Goal: Find contact information: Obtain details needed to contact an individual or organization

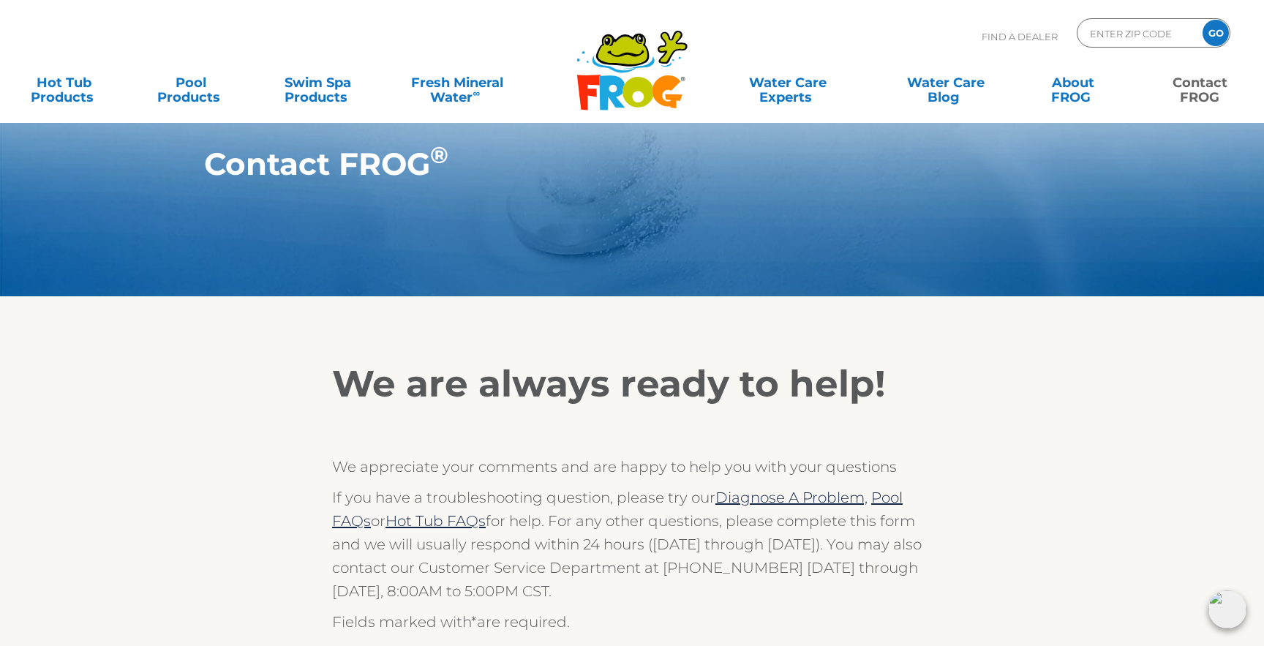
click at [1206, 94] on link "Contact FROG" at bounding box center [1200, 82] width 99 height 29
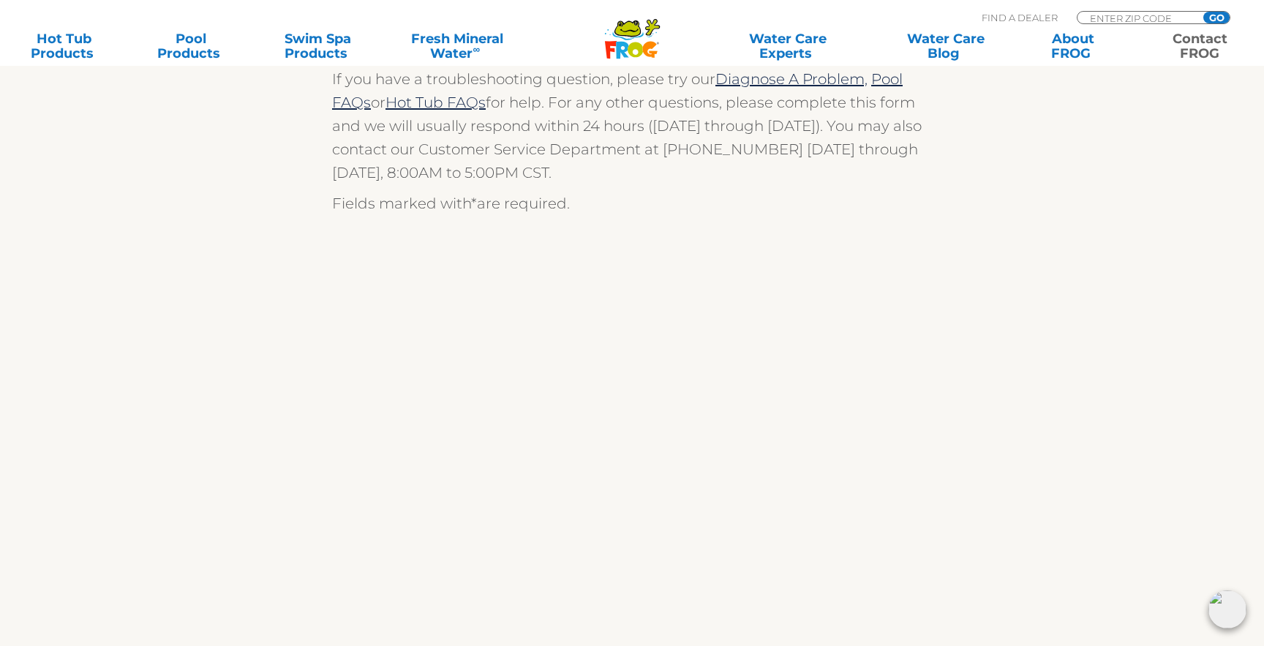
scroll to position [478, 0]
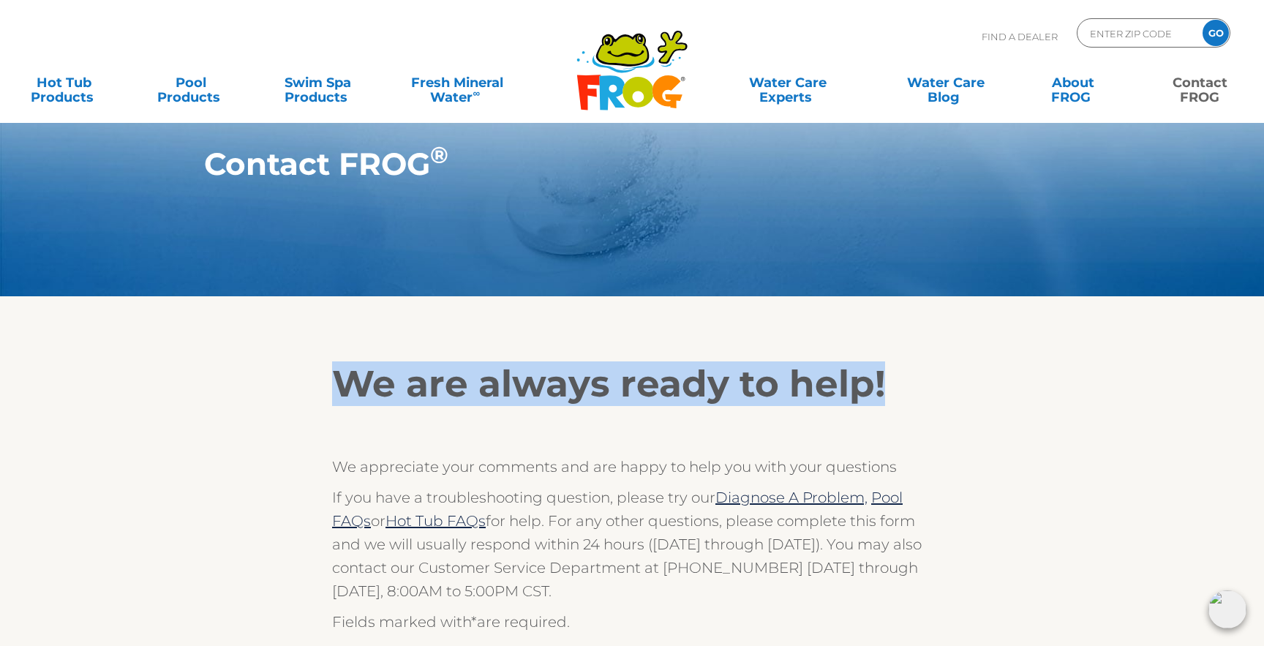
drag, startPoint x: 334, startPoint y: 386, endPoint x: 917, endPoint y: 386, distance: 582.3
click at [917, 386] on h2 "We are always ready to help!" at bounding box center [632, 384] width 600 height 44
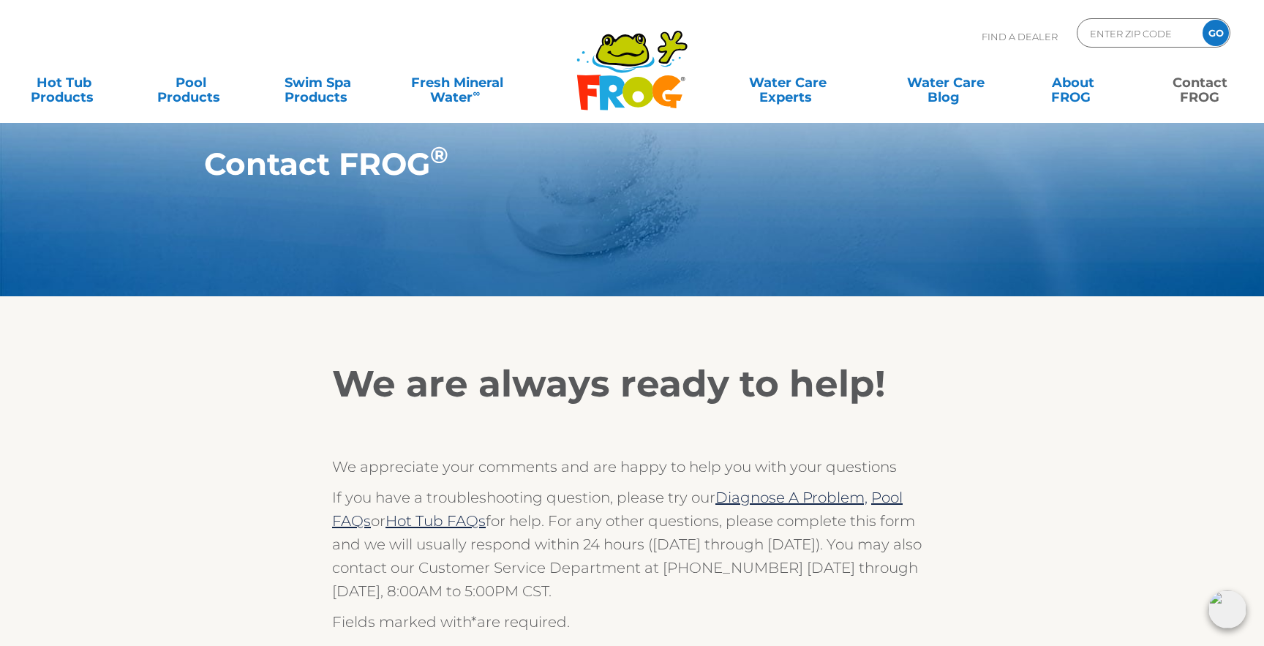
click at [917, 386] on h2 "We are always ready to help!" at bounding box center [632, 384] width 600 height 44
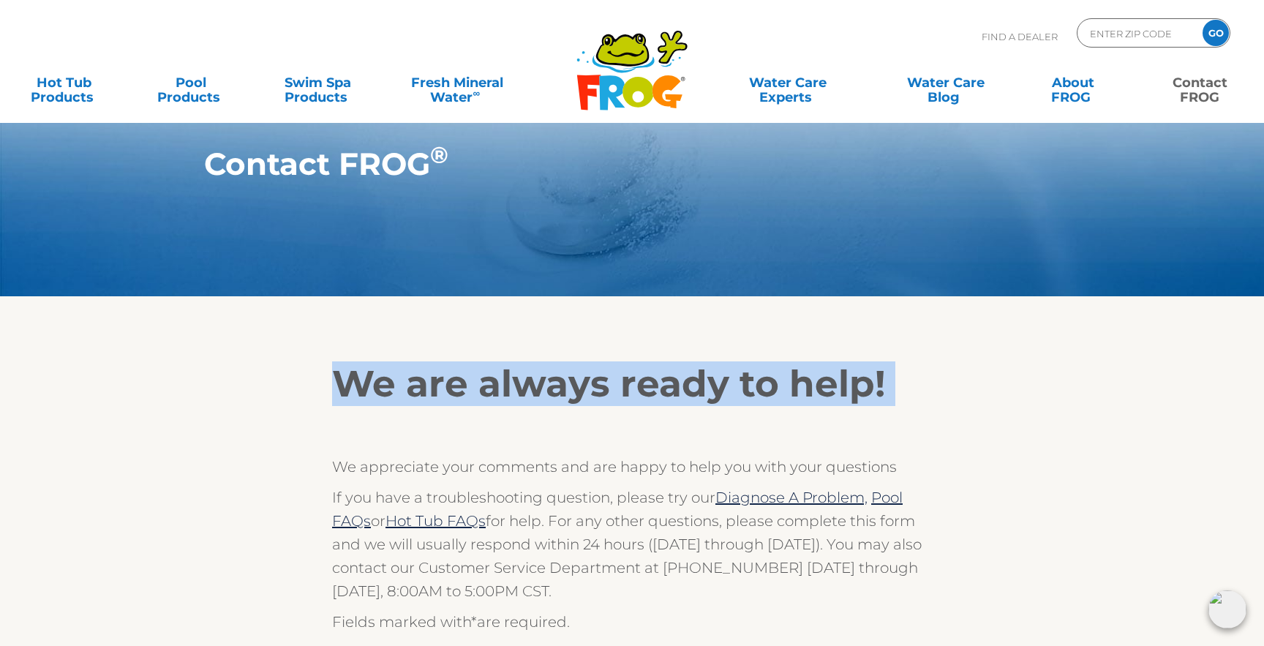
click at [917, 386] on h2 "We are always ready to help!" at bounding box center [632, 384] width 600 height 44
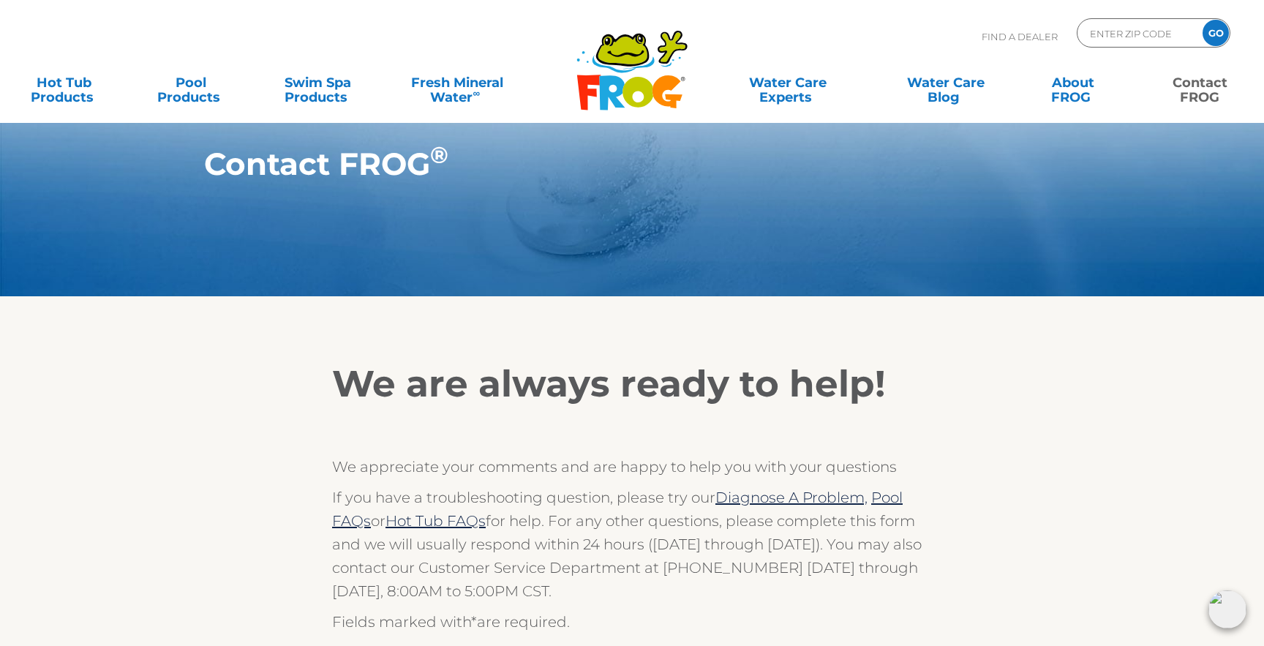
click at [796, 393] on h2 "We are always ready to help!" at bounding box center [632, 384] width 600 height 44
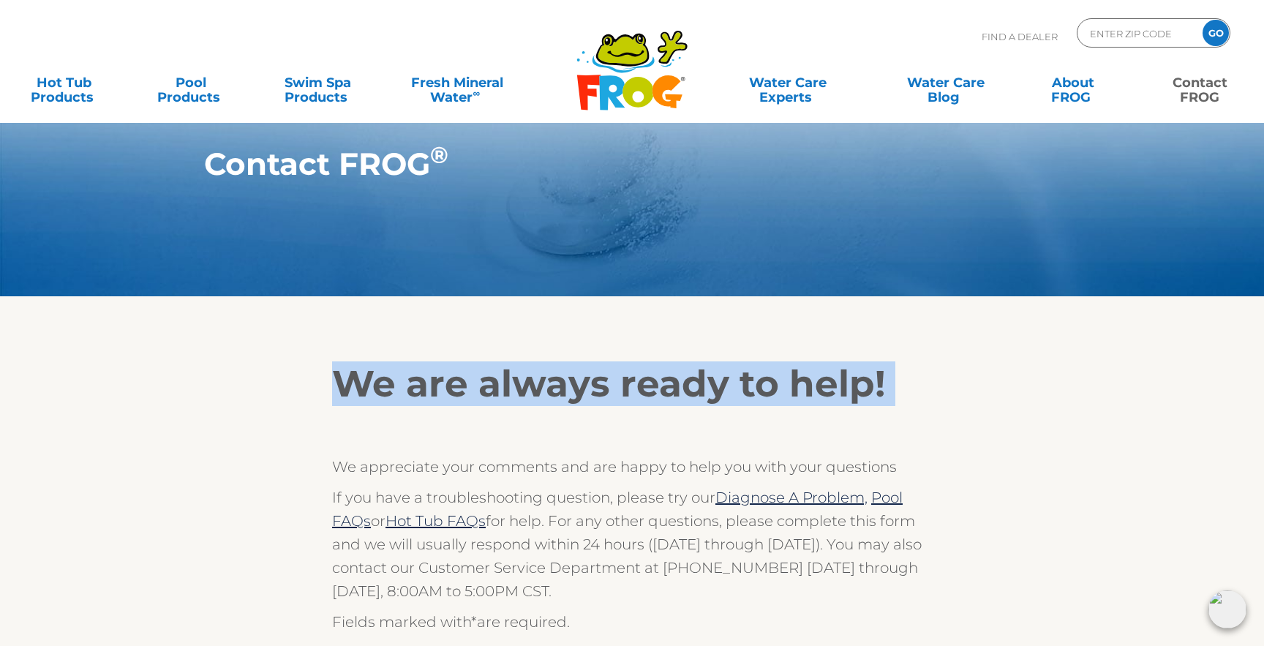
click at [796, 393] on h2 "We are always ready to help!" at bounding box center [632, 384] width 600 height 44
click at [615, 386] on h2 "We are always ready to help!" at bounding box center [632, 384] width 600 height 44
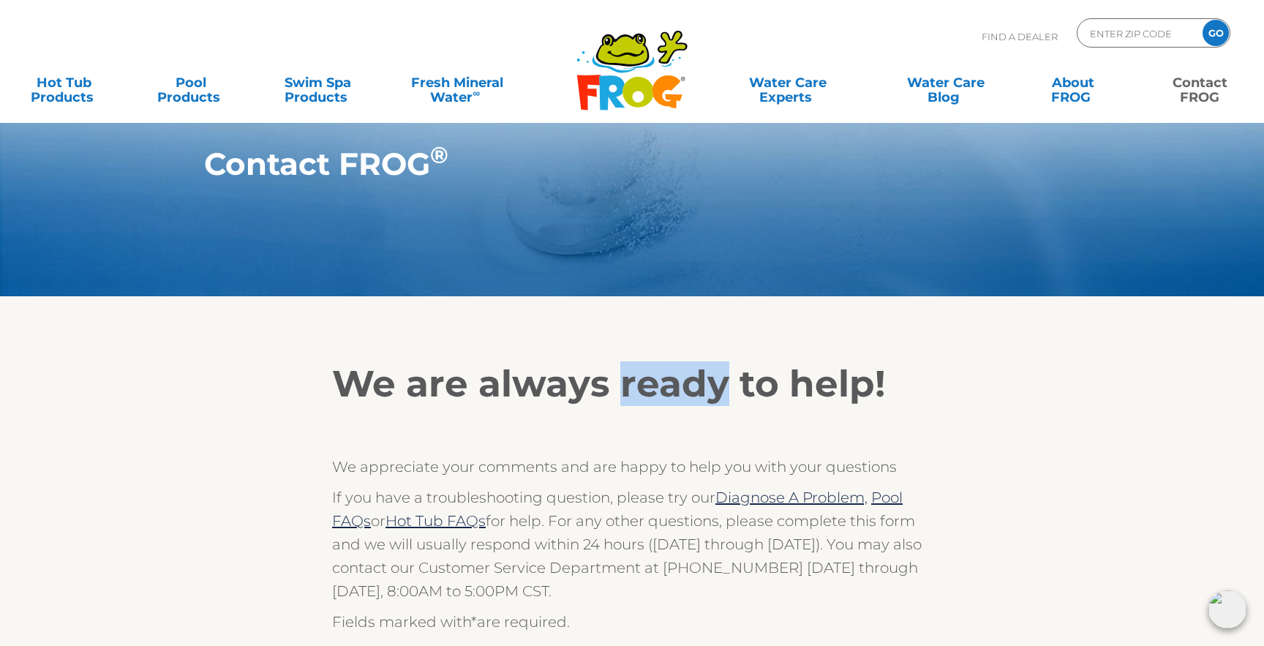
click at [615, 386] on h2 "We are always ready to help!" at bounding box center [632, 384] width 600 height 44
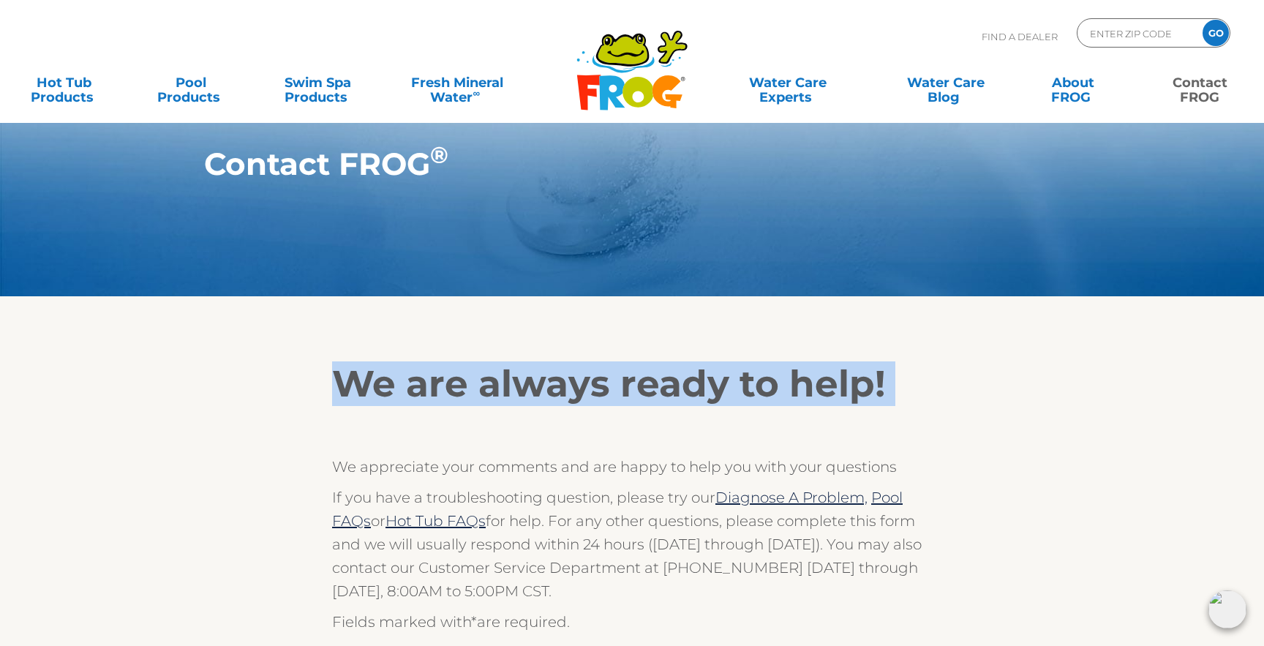
click at [615, 386] on h2 "We are always ready to help!" at bounding box center [632, 384] width 600 height 44
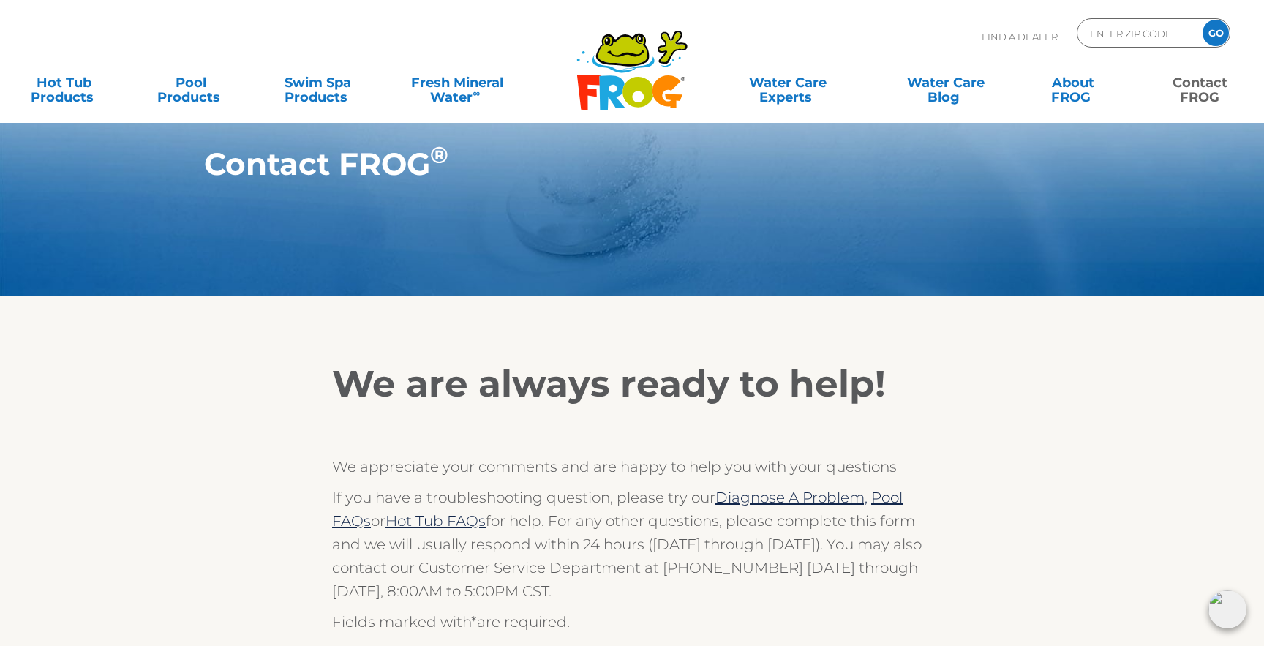
click at [786, 386] on h2 "We are always ready to help!" at bounding box center [632, 384] width 600 height 44
click at [712, 389] on h2 "We are always ready to help!" at bounding box center [632, 384] width 600 height 44
click at [803, 397] on h2 "We are always ready to help!" at bounding box center [632, 384] width 600 height 44
click at [822, 389] on h2 "We are always ready to help!" at bounding box center [632, 384] width 600 height 44
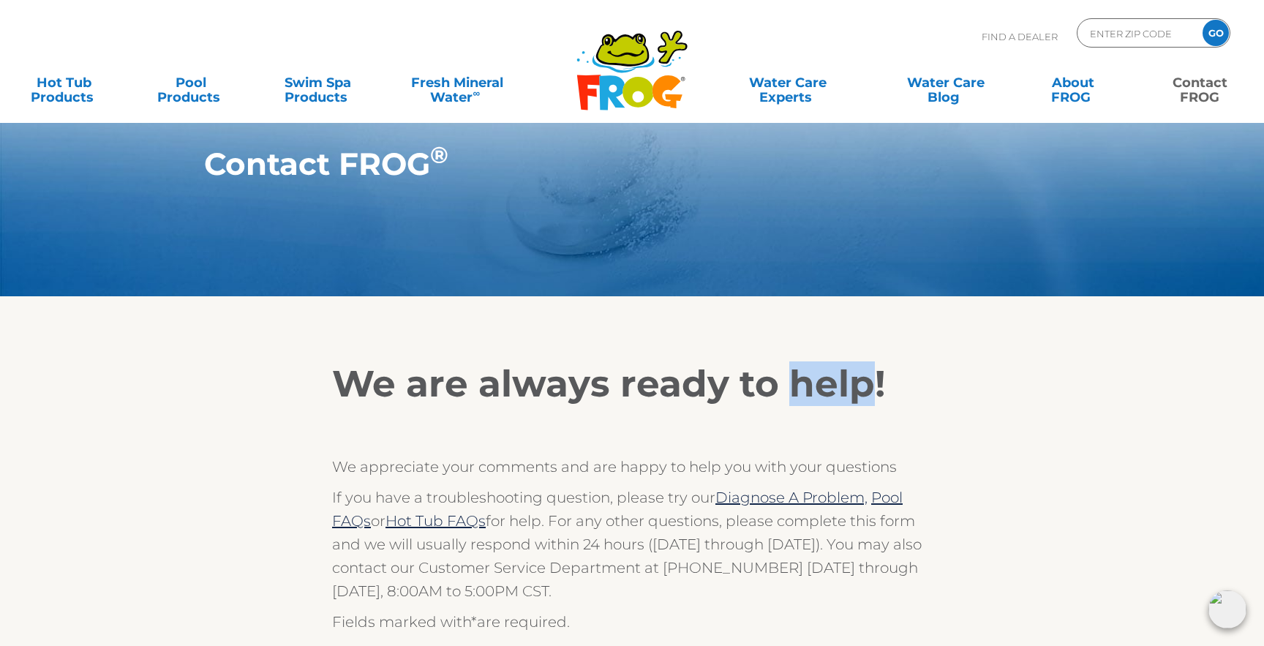
click at [822, 389] on h2 "We are always ready to help!" at bounding box center [632, 384] width 600 height 44
click at [865, 402] on h2 "We are always ready to help!" at bounding box center [632, 384] width 600 height 44
click at [516, 397] on h2 "We are always ready to help!" at bounding box center [632, 384] width 600 height 44
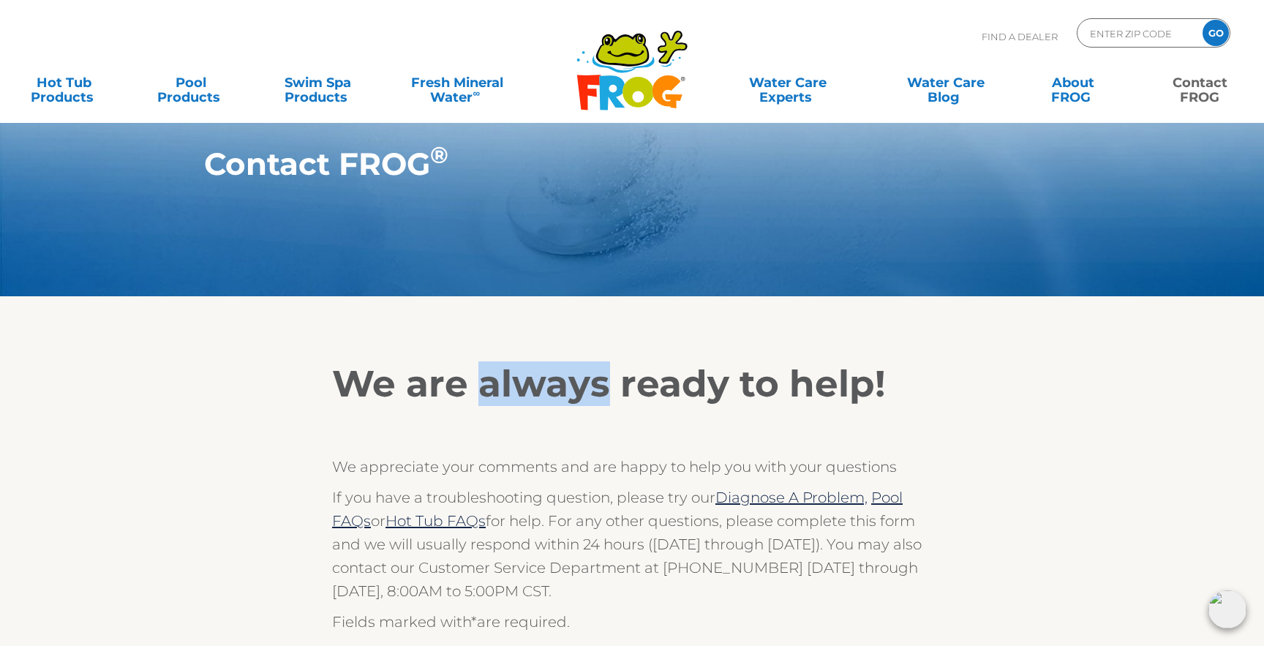
click at [516, 397] on h2 "We are always ready to help!" at bounding box center [632, 384] width 600 height 44
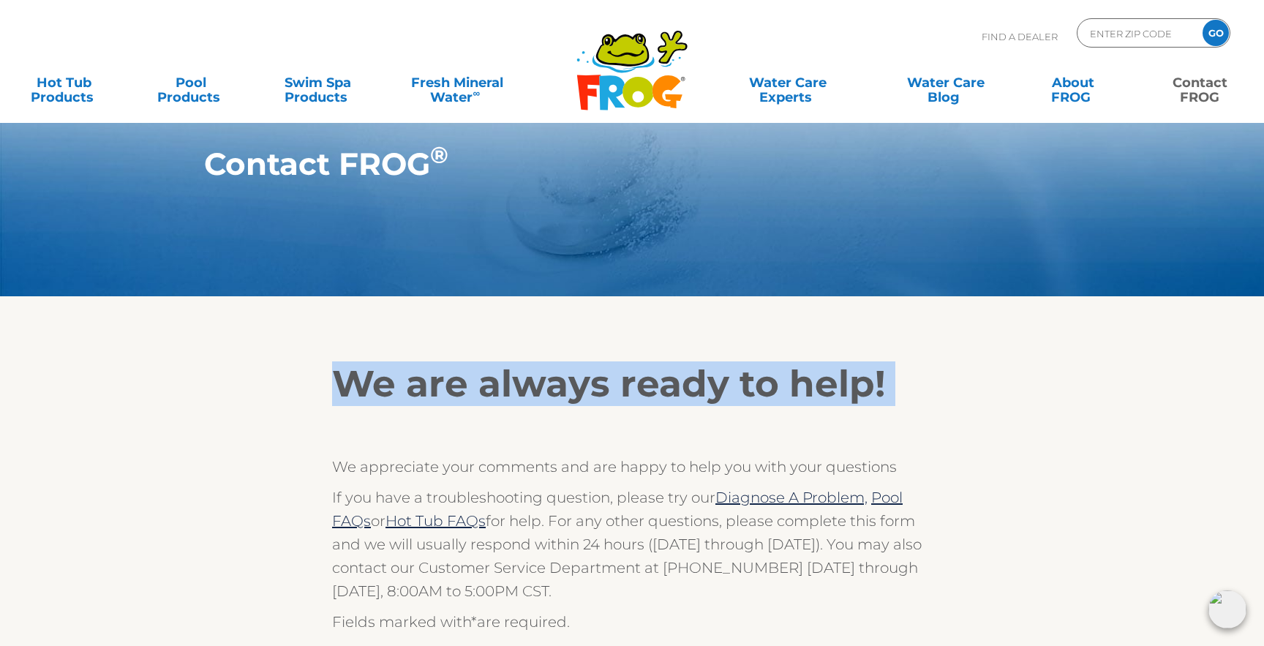
click at [516, 397] on h2 "We are always ready to help!" at bounding box center [632, 384] width 600 height 44
click at [616, 397] on h2 "We are always ready to help!" at bounding box center [632, 384] width 600 height 44
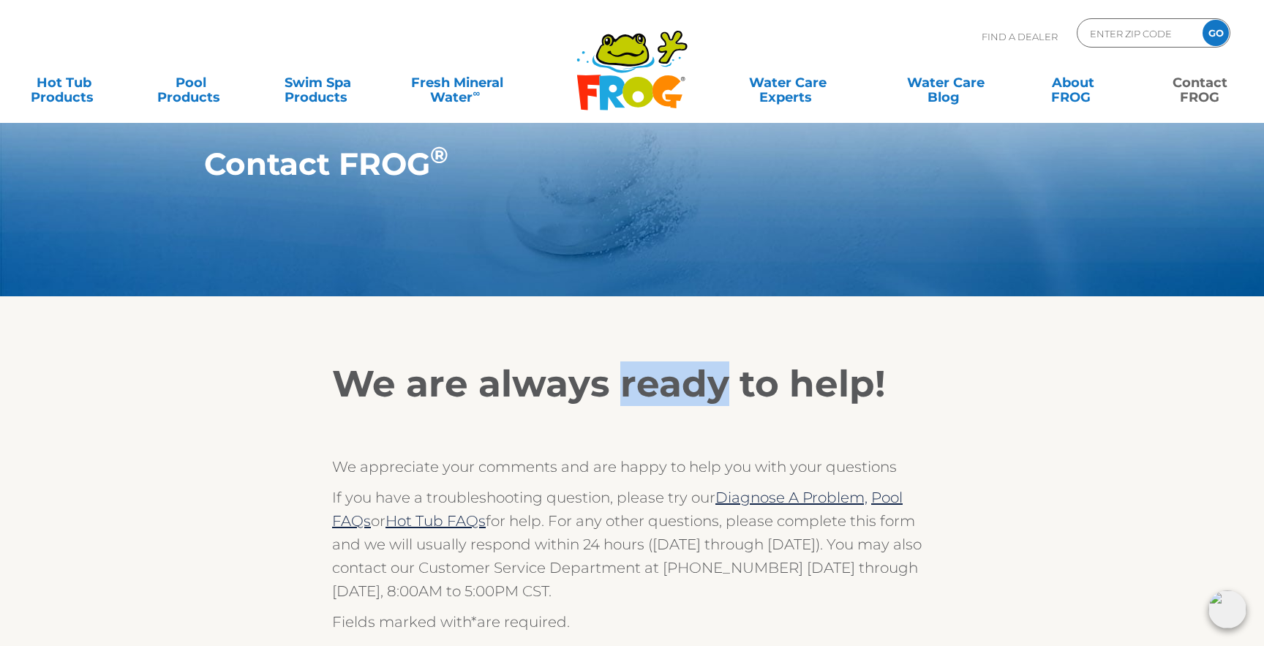
click at [616, 397] on h2 "We are always ready to help!" at bounding box center [632, 384] width 600 height 44
click at [632, 397] on h2 "We are always ready to help!" at bounding box center [632, 384] width 600 height 44
click at [604, 404] on h2 "We are always ready to help!" at bounding box center [632, 384] width 600 height 44
click at [611, 379] on h2 "We are always ready to help!" at bounding box center [632, 384] width 600 height 44
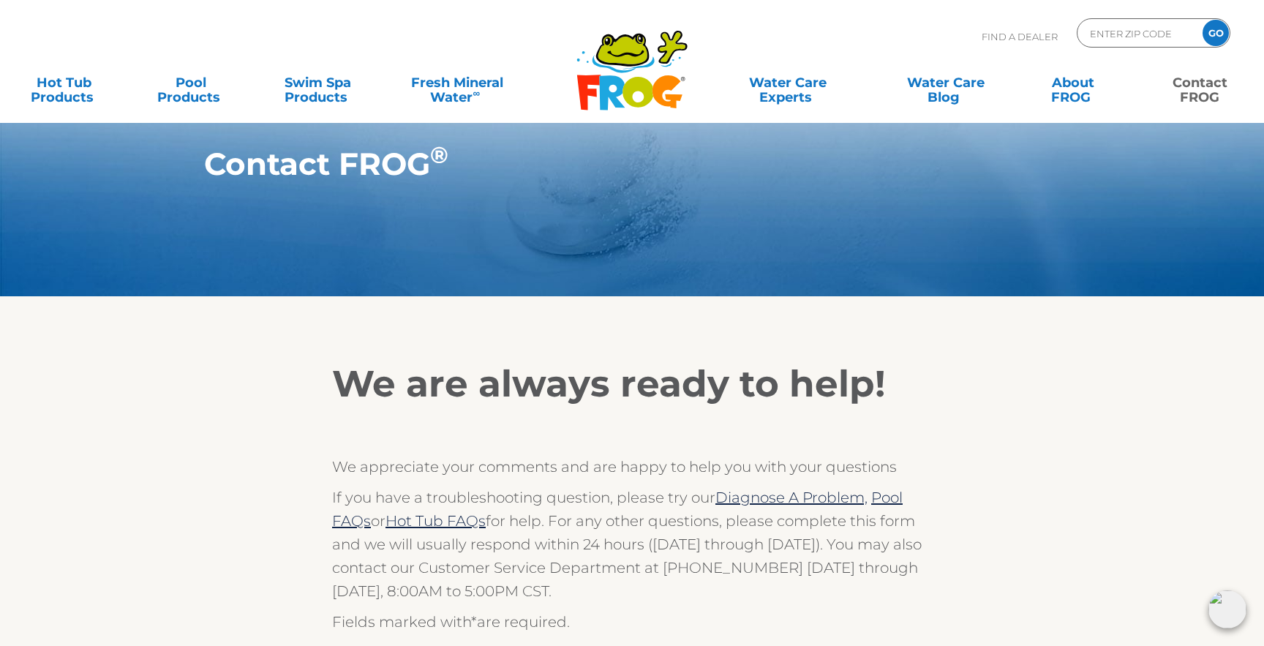
click at [611, 388] on h2 "We are always ready to help!" at bounding box center [632, 384] width 600 height 44
click at [730, 383] on h2 "We are always ready to help!" at bounding box center [632, 384] width 600 height 44
click at [730, 395] on h2 "We are always ready to help!" at bounding box center [632, 384] width 600 height 44
click at [781, 379] on h2 "We are always ready to help!" at bounding box center [632, 384] width 600 height 44
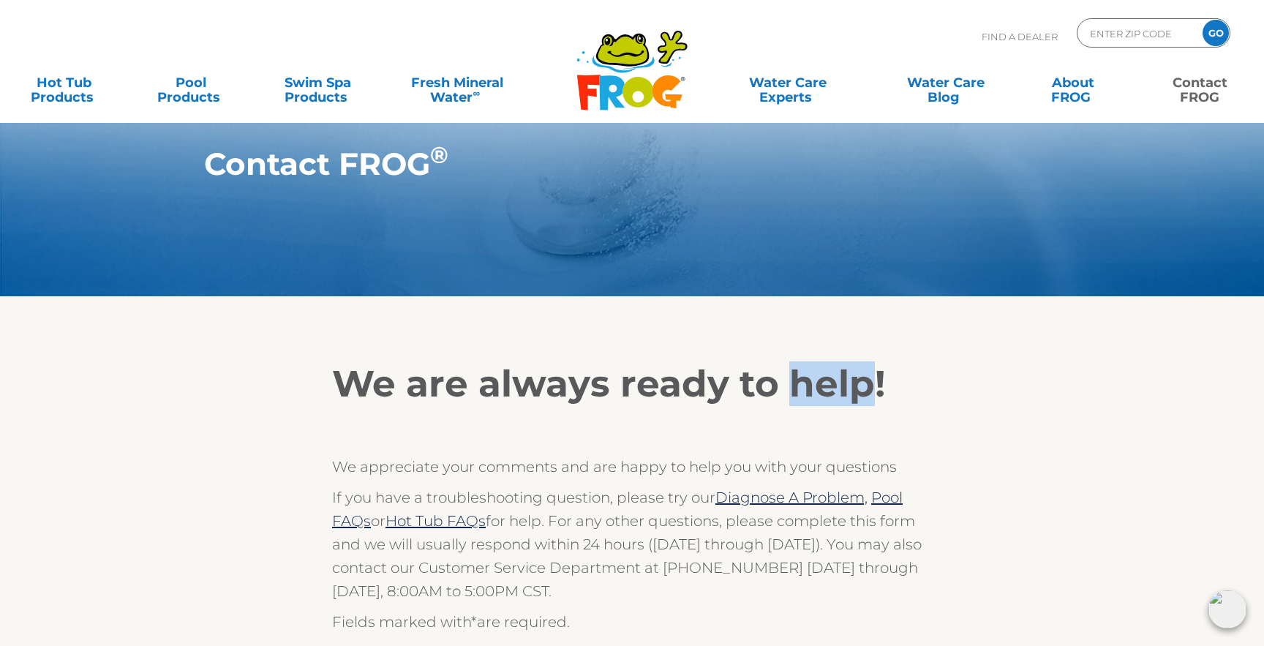
click at [781, 379] on h2 "We are always ready to help!" at bounding box center [632, 384] width 600 height 44
click at [780, 402] on h2 "We are always ready to help!" at bounding box center [632, 384] width 600 height 44
click at [780, 387] on h2 "We are always ready to help!" at bounding box center [632, 384] width 600 height 44
click at [778, 397] on h2 "We are always ready to help!" at bounding box center [632, 384] width 600 height 44
